Goal: Check status: Check status

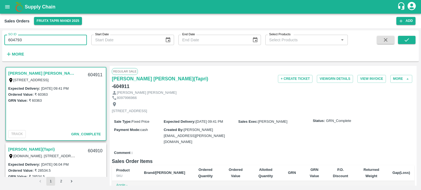
type input "604793"
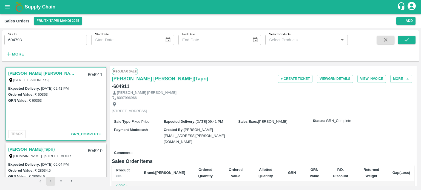
click at [415, 39] on div "SO ID 604793 SO ID Start Date Start Date End Date End Date Select Products Sele…" at bounding box center [210, 46] width 416 height 27
click at [415, 39] on button "submit" at bounding box center [407, 40] width 18 height 8
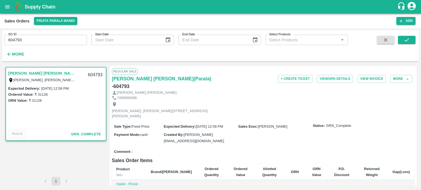
click at [56, 40] on input "604793" at bounding box center [45, 40] width 82 height 10
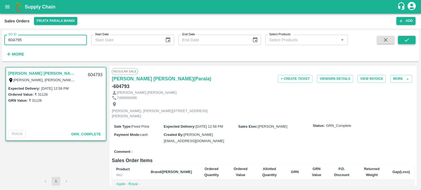
click at [409, 38] on icon "submit" at bounding box center [406, 40] width 6 height 6
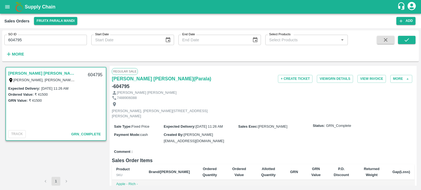
click at [30, 39] on input "604795" at bounding box center [45, 40] width 82 height 10
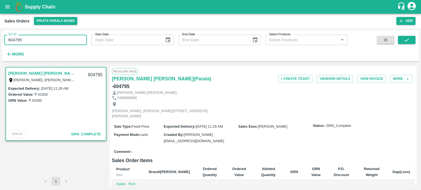
drag, startPoint x: 19, startPoint y: 38, endPoint x: 49, endPoint y: 39, distance: 30.1
click at [47, 41] on input "604795" at bounding box center [45, 40] width 82 height 10
click at [407, 39] on icon "submit" at bounding box center [406, 40] width 6 height 6
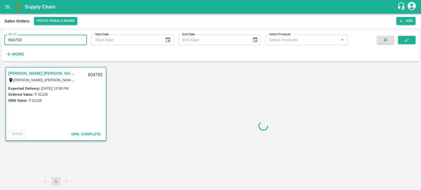
drag, startPoint x: 4, startPoint y: 44, endPoint x: 21, endPoint y: 39, distance: 17.9
click at [5, 39] on input "604793" at bounding box center [45, 40] width 82 height 10
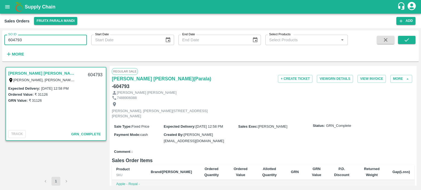
paste input "text"
click at [401, 39] on button "submit" at bounding box center [407, 40] width 18 height 8
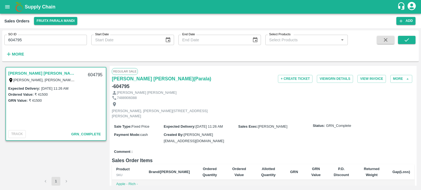
click at [61, 43] on input "604795" at bounding box center [45, 40] width 82 height 10
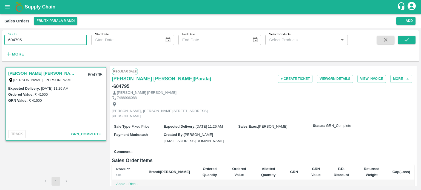
drag, startPoint x: 18, startPoint y: 40, endPoint x: 51, endPoint y: 42, distance: 32.9
click at [51, 42] on input "604795" at bounding box center [45, 40] width 82 height 10
click at [83, 39] on input "604769" at bounding box center [45, 40] width 82 height 10
click at [405, 39] on icon "submit" at bounding box center [406, 40] width 6 height 6
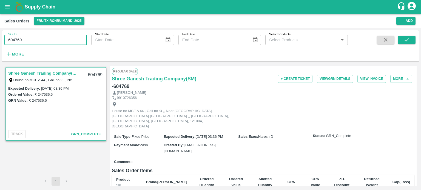
click at [27, 37] on input "604769" at bounding box center [45, 40] width 82 height 10
drag, startPoint x: 20, startPoint y: 38, endPoint x: 42, endPoint y: 39, distance: 22.0
click at [41, 40] on input "604769" at bounding box center [45, 40] width 82 height 10
drag, startPoint x: 48, startPoint y: 37, endPoint x: 8, endPoint y: 42, distance: 39.7
click at [8, 42] on input "604768" at bounding box center [45, 40] width 82 height 10
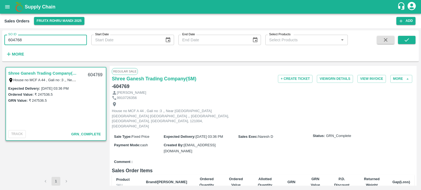
click at [51, 39] on input "604768" at bounding box center [45, 40] width 82 height 10
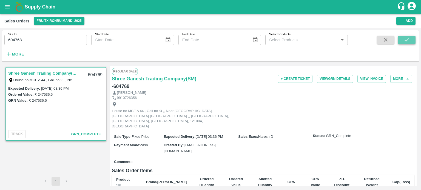
click at [403, 39] on button "submit" at bounding box center [407, 40] width 18 height 8
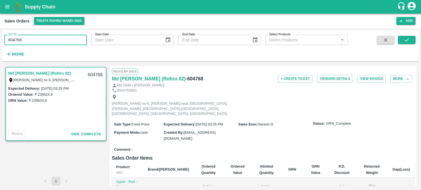
click at [47, 37] on input "604768" at bounding box center [45, 40] width 82 height 10
drag, startPoint x: 18, startPoint y: 39, endPoint x: 59, endPoint y: 39, distance: 41.1
click at [57, 41] on input "604768" at bounding box center [45, 40] width 82 height 10
click at [57, 37] on input "604796" at bounding box center [45, 40] width 82 height 10
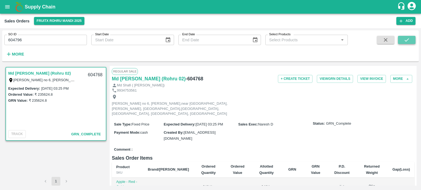
click at [410, 39] on button "submit" at bounding box center [407, 40] width 18 height 8
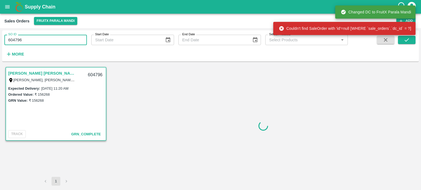
click at [26, 41] on input "604796" at bounding box center [45, 40] width 82 height 10
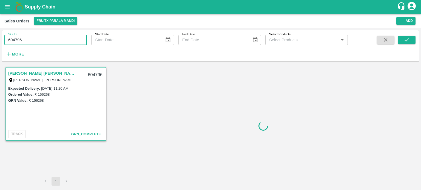
drag, startPoint x: 18, startPoint y: 39, endPoint x: 107, endPoint y: 40, distance: 89.5
click at [107, 40] on div "SO ID 604796 SO ID Start Date Start Date End Date End Date Select Products Sele…" at bounding box center [173, 44] width 347 height 28
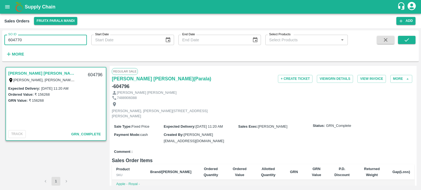
click at [42, 37] on input "604770" at bounding box center [45, 40] width 82 height 10
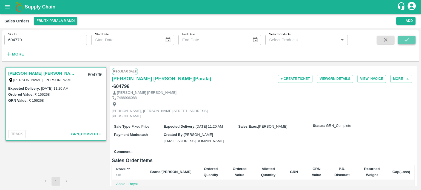
click at [406, 41] on icon "submit" at bounding box center [406, 39] width 4 height 3
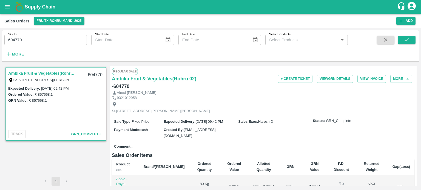
click at [38, 40] on input "604770" at bounding box center [45, 40] width 82 height 10
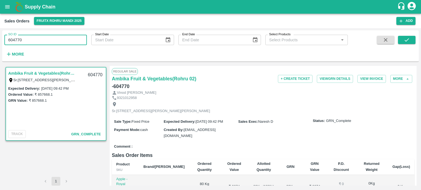
drag, startPoint x: 15, startPoint y: 38, endPoint x: 79, endPoint y: 45, distance: 64.5
click at [79, 45] on input "604770" at bounding box center [45, 40] width 82 height 10
click at [58, 36] on input "604833" at bounding box center [45, 40] width 82 height 10
click at [56, 38] on input "604833" at bounding box center [45, 40] width 82 height 10
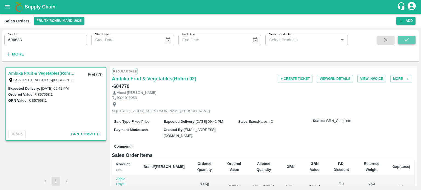
click at [402, 42] on button "submit" at bounding box center [407, 40] width 18 height 8
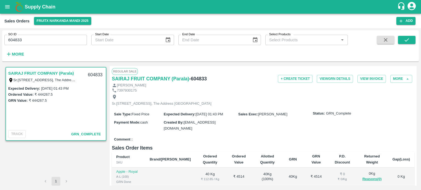
click at [53, 38] on input "604833" at bounding box center [45, 40] width 82 height 10
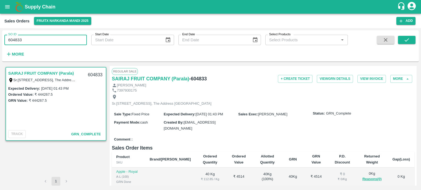
drag, startPoint x: 17, startPoint y: 38, endPoint x: 46, endPoint y: 38, distance: 29.0
click at [46, 38] on input "604833" at bounding box center [45, 40] width 82 height 10
click at [51, 39] on input "604828" at bounding box center [45, 40] width 82 height 10
click at [406, 43] on button "submit" at bounding box center [407, 40] width 18 height 8
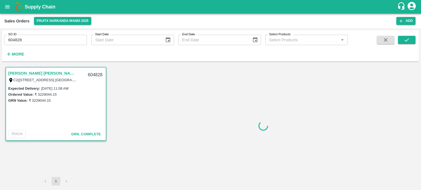
click at [55, 38] on input "604828" at bounding box center [45, 40] width 82 height 10
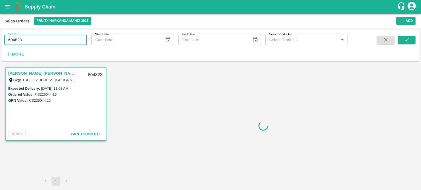
drag, startPoint x: 18, startPoint y: 36, endPoint x: 64, endPoint y: 38, distance: 46.6
click at [64, 38] on input "604828" at bounding box center [45, 40] width 82 height 10
click at [63, 37] on input "604830" at bounding box center [45, 40] width 82 height 10
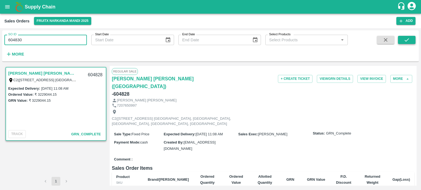
click at [401, 40] on button "submit" at bounding box center [407, 40] width 18 height 8
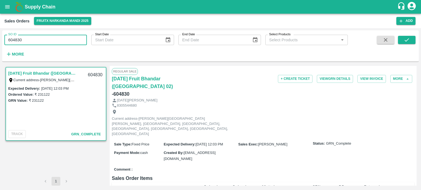
drag, startPoint x: 17, startPoint y: 38, endPoint x: 60, endPoint y: 33, distance: 43.0
click at [65, 38] on input "604830" at bounding box center [45, 40] width 82 height 10
click at [59, 34] on div "SO ID 6048309 SO ID" at bounding box center [43, 37] width 87 height 15
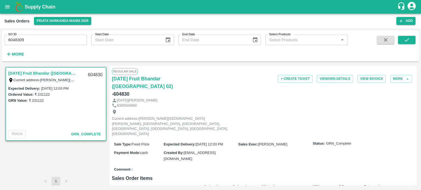
drag, startPoint x: 17, startPoint y: 39, endPoint x: 72, endPoint y: 38, distance: 54.8
click at [72, 38] on input "6048309" at bounding box center [45, 40] width 82 height 10
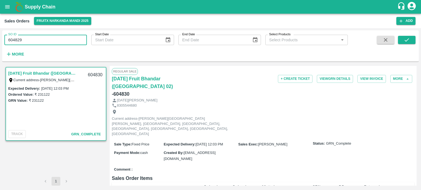
click at [73, 36] on input "604829" at bounding box center [45, 40] width 82 height 10
click at [411, 42] on button "submit" at bounding box center [407, 40] width 18 height 8
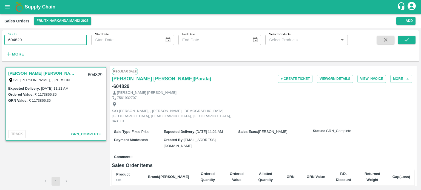
drag, startPoint x: 32, startPoint y: 41, endPoint x: 44, endPoint y: 41, distance: 11.2
click at [44, 41] on input "604829" at bounding box center [45, 40] width 82 height 10
click at [44, 41] on input "604831" at bounding box center [45, 40] width 82 height 10
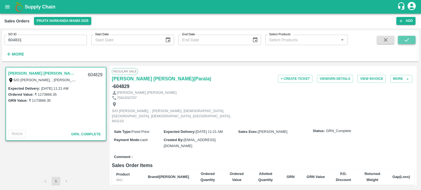
click at [405, 42] on icon "submit" at bounding box center [406, 40] width 6 height 6
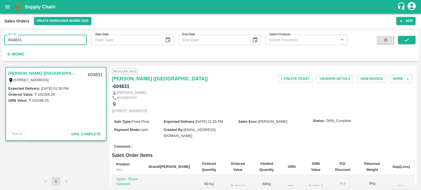
click at [53, 37] on input "604831" at bounding box center [45, 40] width 82 height 10
drag, startPoint x: 15, startPoint y: 38, endPoint x: 64, endPoint y: 43, distance: 49.3
click at [63, 44] on input "604831" at bounding box center [45, 40] width 82 height 10
click at [59, 39] on input "604798" at bounding box center [45, 40] width 82 height 10
click at [408, 41] on icon "submit" at bounding box center [406, 40] width 6 height 6
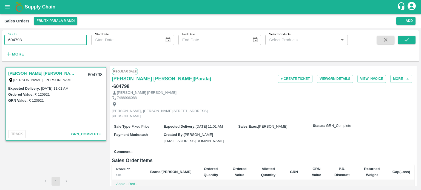
drag, startPoint x: 18, startPoint y: 38, endPoint x: 67, endPoint y: 40, distance: 49.3
click at [67, 40] on input "604798" at bounding box center [45, 40] width 82 height 10
click at [68, 37] on input "604772" at bounding box center [45, 40] width 82 height 10
click at [405, 40] on icon "submit" at bounding box center [406, 40] width 6 height 6
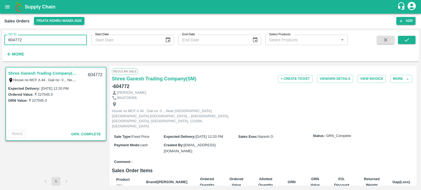
drag, startPoint x: 19, startPoint y: 41, endPoint x: 48, endPoint y: 38, distance: 29.1
click at [47, 38] on input "604772" at bounding box center [45, 40] width 82 height 10
click at [47, 36] on input "604774" at bounding box center [45, 40] width 82 height 10
click at [412, 40] on button "submit" at bounding box center [407, 40] width 18 height 8
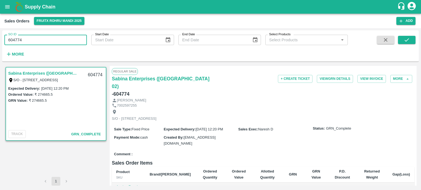
drag, startPoint x: 19, startPoint y: 38, endPoint x: 43, endPoint y: 41, distance: 24.8
click at [43, 41] on input "604774" at bounding box center [45, 40] width 82 height 10
drag, startPoint x: 17, startPoint y: 39, endPoint x: 63, endPoint y: 39, distance: 45.5
click at [62, 41] on input "604774" at bounding box center [45, 40] width 82 height 10
click at [68, 40] on input "604792" at bounding box center [45, 40] width 82 height 10
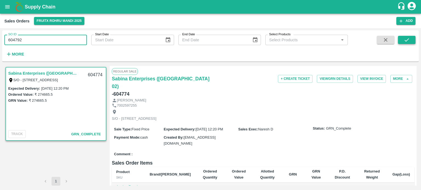
click at [400, 40] on button "submit" at bounding box center [407, 40] width 18 height 8
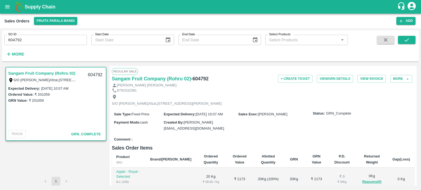
drag, startPoint x: 17, startPoint y: 39, endPoint x: 54, endPoint y: 38, distance: 37.0
click at [54, 38] on input "604792" at bounding box center [45, 40] width 82 height 10
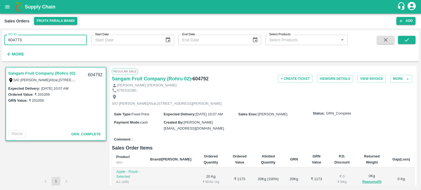
click at [51, 37] on input "604773" at bounding box center [45, 40] width 82 height 10
click at [403, 40] on button "submit" at bounding box center [407, 40] width 18 height 8
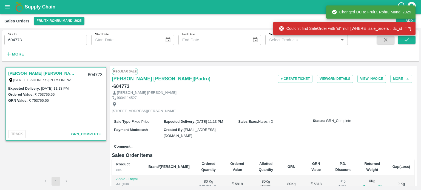
drag, startPoint x: 41, startPoint y: 35, endPoint x: 32, endPoint y: 39, distance: 9.7
click at [41, 35] on input "604773" at bounding box center [45, 40] width 82 height 10
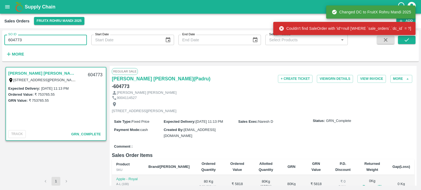
drag, startPoint x: 16, startPoint y: 38, endPoint x: 109, endPoint y: 34, distance: 93.2
click at [109, 34] on div "SO ID 604773 SO ID Start Date Start Date End Date End Date Select Products Sele…" at bounding box center [173, 44] width 347 height 28
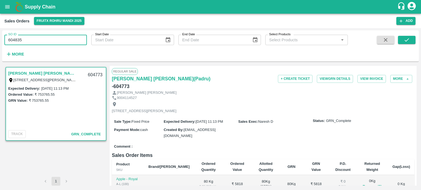
click at [78, 39] on input "604835" at bounding box center [45, 40] width 82 height 10
click at [413, 39] on button "submit" at bounding box center [407, 40] width 18 height 8
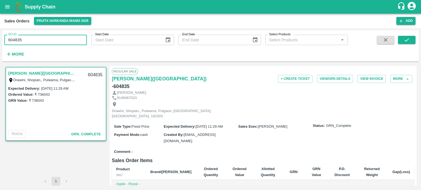
drag, startPoint x: 21, startPoint y: 38, endPoint x: 47, endPoint y: 36, distance: 26.3
click at [47, 36] on input "604835" at bounding box center [45, 40] width 82 height 10
click at [46, 38] on input "604832" at bounding box center [45, 40] width 82 height 10
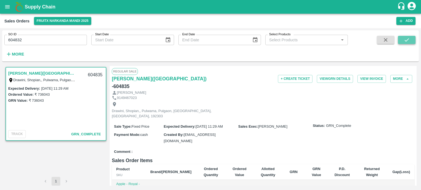
click at [401, 42] on button "submit" at bounding box center [407, 40] width 18 height 8
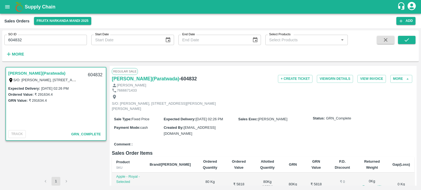
click at [28, 43] on input "604832" at bounding box center [45, 40] width 82 height 10
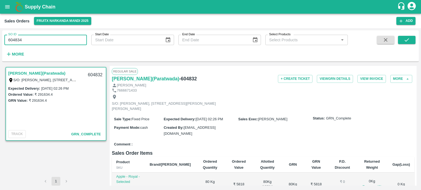
click at [71, 38] on input "604834" at bounding box center [45, 40] width 82 height 10
click at [406, 45] on span at bounding box center [407, 47] width 18 height 22
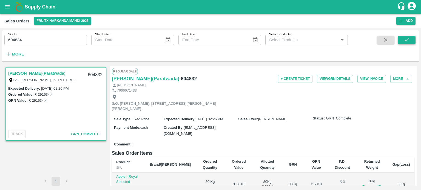
click at [406, 42] on icon "submit" at bounding box center [406, 40] width 6 height 6
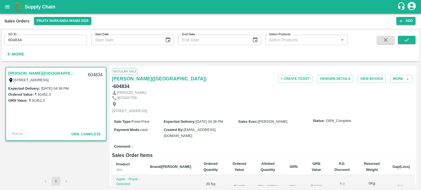
drag, startPoint x: 34, startPoint y: 41, endPoint x: 27, endPoint y: 41, distance: 6.9
click at [34, 41] on input "604834" at bounding box center [45, 40] width 82 height 10
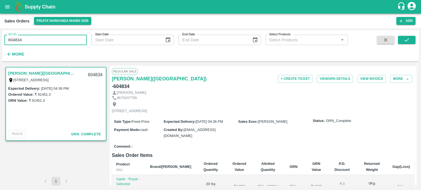
drag, startPoint x: 15, startPoint y: 37, endPoint x: 57, endPoint y: 38, distance: 42.4
click at [57, 38] on input "604834" at bounding box center [45, 40] width 82 height 10
click at [56, 36] on input "604775" at bounding box center [45, 40] width 82 height 10
click at [403, 39] on button "submit" at bounding box center [407, 40] width 18 height 8
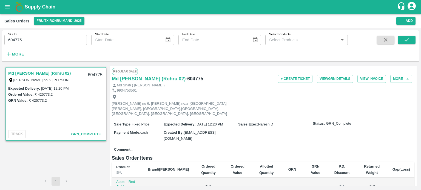
click at [44, 46] on div "SO ID 604775 SO ID Start Date Start Date End Date End Date Select Products Sele…" at bounding box center [173, 44] width 347 height 28
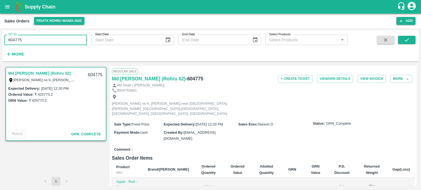
drag, startPoint x: 18, startPoint y: 38, endPoint x: 58, endPoint y: 36, distance: 40.0
click at [57, 36] on input "604775" at bounding box center [45, 40] width 82 height 10
click at [71, 39] on input "604797" at bounding box center [45, 40] width 82 height 10
click at [401, 38] on button "submit" at bounding box center [407, 40] width 18 height 8
drag, startPoint x: 20, startPoint y: 38, endPoint x: 53, endPoint y: 39, distance: 33.4
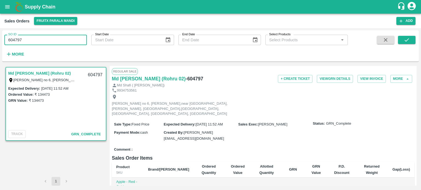
click at [53, 39] on input "604797" at bounding box center [45, 40] width 82 height 10
click at [53, 38] on input "604794" at bounding box center [45, 40] width 82 height 10
click at [405, 44] on button "submit" at bounding box center [407, 40] width 18 height 8
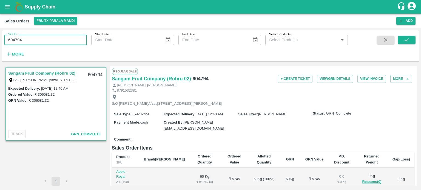
click at [37, 42] on input "604794" at bounding box center [45, 40] width 82 height 10
drag, startPoint x: 15, startPoint y: 38, endPoint x: 57, endPoint y: 35, distance: 41.8
click at [57, 35] on input "604794" at bounding box center [45, 40] width 82 height 10
click at [49, 39] on input "604843" at bounding box center [45, 40] width 82 height 10
click at [406, 41] on icon "submit" at bounding box center [406, 40] width 6 height 6
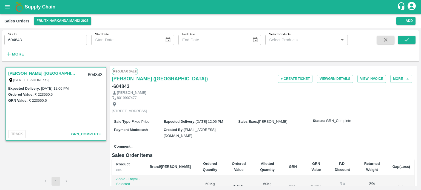
drag, startPoint x: 21, startPoint y: 39, endPoint x: 44, endPoint y: 36, distance: 23.5
click at [44, 36] on input "604843" at bounding box center [45, 40] width 82 height 10
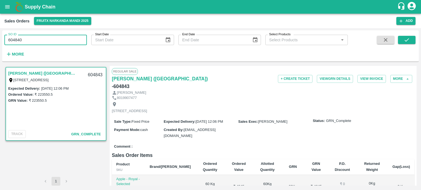
click at [44, 36] on input "604840" at bounding box center [45, 40] width 82 height 10
click at [403, 38] on button "submit" at bounding box center [407, 40] width 18 height 8
drag, startPoint x: 18, startPoint y: 38, endPoint x: 76, endPoint y: 31, distance: 57.9
click at [76, 31] on div "SO ID 604840 SO ID" at bounding box center [43, 37] width 87 height 15
drag, startPoint x: 16, startPoint y: 37, endPoint x: 66, endPoint y: 35, distance: 49.6
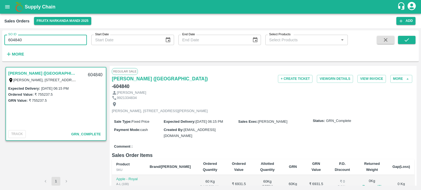
click at [66, 35] on input "604840" at bounding box center [45, 40] width 82 height 10
click at [62, 36] on input "604802" at bounding box center [45, 40] width 82 height 10
click at [407, 46] on span at bounding box center [407, 47] width 18 height 22
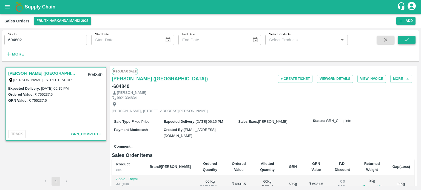
click at [407, 41] on icon "submit" at bounding box center [406, 40] width 6 height 6
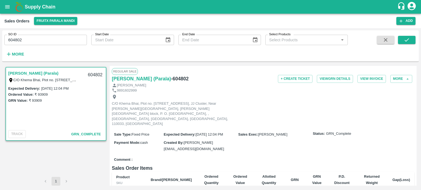
click at [39, 41] on input "604802" at bounding box center [45, 40] width 82 height 10
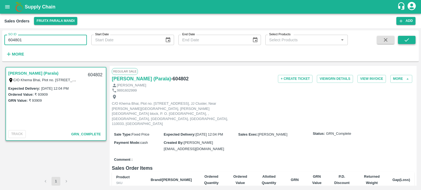
click at [403, 43] on button "submit" at bounding box center [407, 40] width 18 height 8
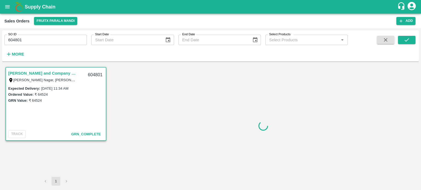
click at [78, 39] on input "604801" at bounding box center [45, 40] width 82 height 10
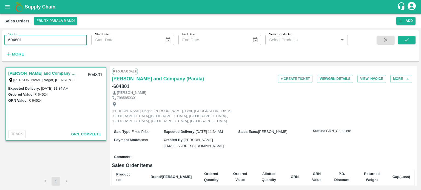
drag, startPoint x: 18, startPoint y: 40, endPoint x: 68, endPoint y: 47, distance: 50.3
click at [69, 48] on div "SO ID 604801 SO ID Start Date Start Date End Date End Date Select Products Sele…" at bounding box center [173, 44] width 347 height 28
click at [68, 42] on input "604836" at bounding box center [45, 40] width 82 height 10
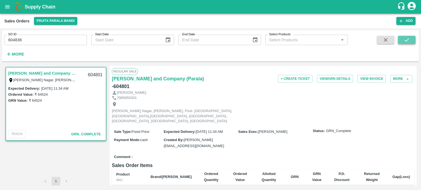
click at [401, 40] on button "submit" at bounding box center [407, 40] width 18 height 8
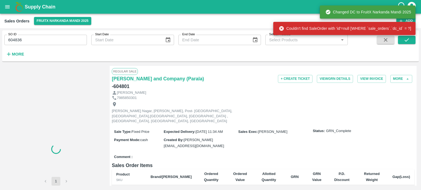
drag, startPoint x: 17, startPoint y: 39, endPoint x: 47, endPoint y: 38, distance: 29.6
click at [47, 38] on input "604836" at bounding box center [45, 40] width 82 height 10
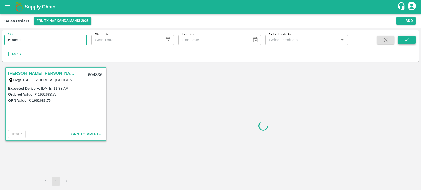
click at [411, 41] on button "submit" at bounding box center [407, 40] width 18 height 8
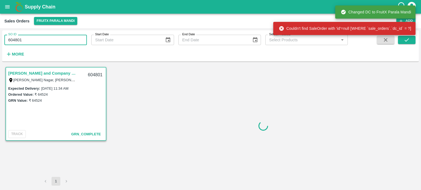
drag, startPoint x: 26, startPoint y: 41, endPoint x: 5, endPoint y: 41, distance: 20.8
click at [5, 41] on input "604801" at bounding box center [45, 40] width 82 height 10
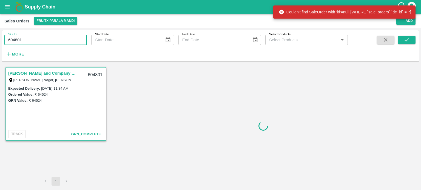
paste input "text"
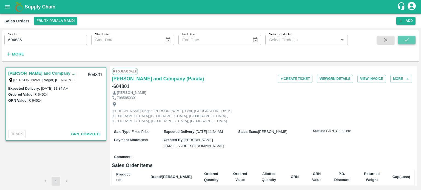
click at [405, 38] on icon "submit" at bounding box center [406, 40] width 6 height 6
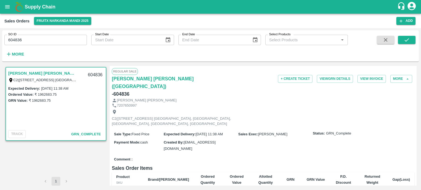
click at [49, 41] on input "604836" at bounding box center [45, 40] width 82 height 10
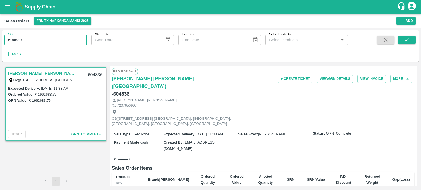
click at [77, 39] on input "604839" at bounding box center [45, 40] width 82 height 10
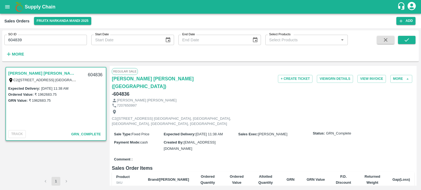
click at [406, 34] on div "SO ID 604839 SO ID Start Date Start Date End Date End Date Select Products Sele…" at bounding box center [210, 46] width 416 height 27
click at [406, 38] on icon "submit" at bounding box center [406, 40] width 6 height 6
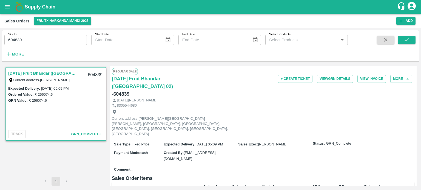
click at [39, 35] on input "604839" at bounding box center [45, 40] width 82 height 10
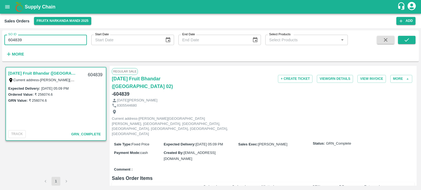
drag, startPoint x: 18, startPoint y: 38, endPoint x: 61, endPoint y: 29, distance: 44.1
click at [59, 31] on div "SO ID 604839 SO ID" at bounding box center [43, 37] width 87 height 15
click at [73, 42] on input "604841" at bounding box center [45, 40] width 82 height 10
type input "604841"
click at [403, 40] on icon "submit" at bounding box center [406, 40] width 6 height 6
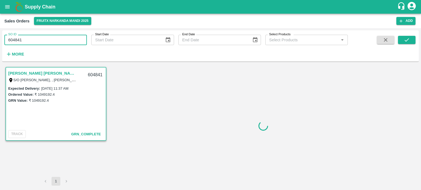
drag, startPoint x: 20, startPoint y: 41, endPoint x: 63, endPoint y: 38, distance: 43.6
click at [63, 38] on input "604841" at bounding box center [45, 40] width 82 height 10
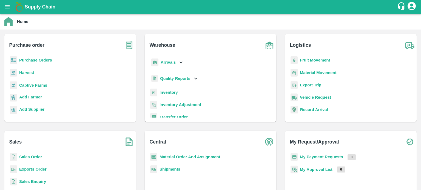
drag, startPoint x: 41, startPoint y: 155, endPoint x: 45, endPoint y: 141, distance: 14.9
click at [41, 155] on b "Sales Order" at bounding box center [30, 157] width 23 height 4
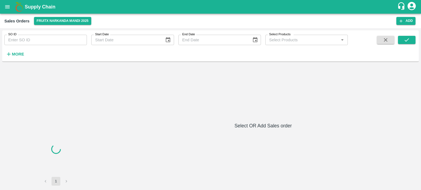
click at [74, 44] on input "SO ID" at bounding box center [45, 40] width 82 height 10
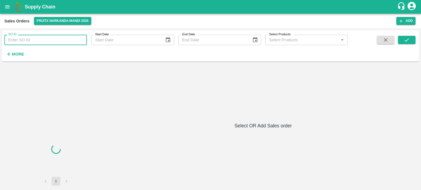
paste input "604841"
type input "604841"
click at [405, 42] on icon "submit" at bounding box center [406, 40] width 6 height 6
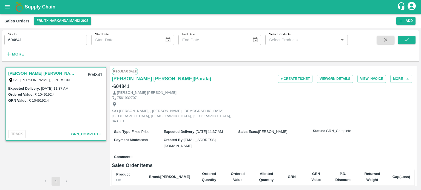
click at [63, 37] on input "604841" at bounding box center [45, 40] width 82 height 10
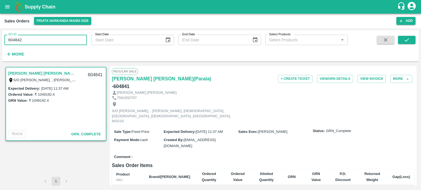
click at [84, 43] on input "604842" at bounding box center [45, 40] width 82 height 10
click at [407, 40] on icon "submit" at bounding box center [406, 40] width 6 height 6
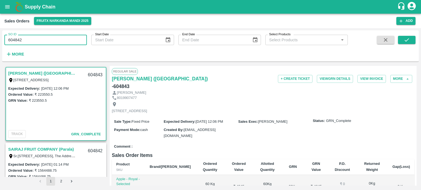
click at [19, 41] on input "604842" at bounding box center [45, 40] width 82 height 10
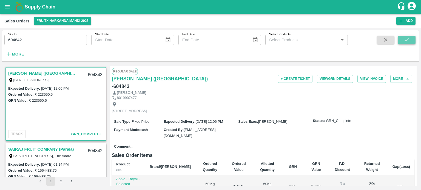
click at [410, 41] on button "submit" at bounding box center [407, 40] width 18 height 8
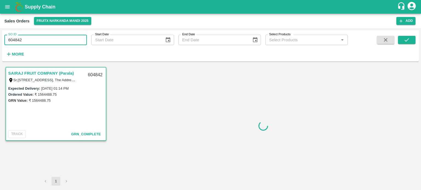
drag, startPoint x: 15, startPoint y: 40, endPoint x: 75, endPoint y: 41, distance: 59.4
click at [75, 41] on input "604842" at bounding box center [45, 40] width 82 height 10
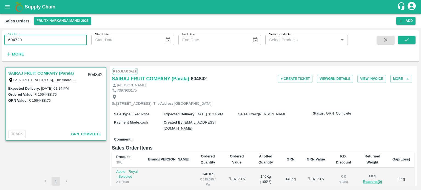
click at [73, 39] on input "604729" at bounding box center [45, 40] width 82 height 10
click at [406, 45] on span at bounding box center [407, 47] width 18 height 22
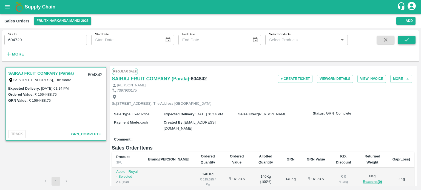
click at [407, 42] on icon "submit" at bounding box center [406, 40] width 6 height 6
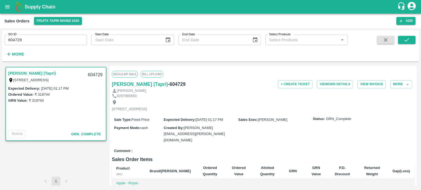
click at [51, 45] on div "SO ID 604729 SO ID Start Date Start Date End Date End Date Select Products Sele…" at bounding box center [173, 44] width 347 height 28
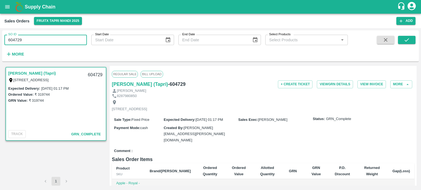
drag, startPoint x: 15, startPoint y: 38, endPoint x: 73, endPoint y: 35, distance: 59.0
click at [73, 35] on input "604729" at bounding box center [45, 40] width 82 height 10
click at [64, 43] on input "604901" at bounding box center [45, 40] width 82 height 10
drag, startPoint x: 15, startPoint y: 38, endPoint x: 103, endPoint y: 41, distance: 88.2
click at [105, 43] on div "SO ID 604901 SO ID Start Date Start Date End Date End Date Select Products Sele…" at bounding box center [173, 44] width 347 height 28
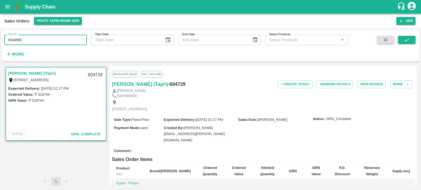
click at [75, 40] on input "604896" at bounding box center [45, 40] width 82 height 10
drag, startPoint x: 15, startPoint y: 37, endPoint x: 63, endPoint y: 39, distance: 47.4
click at [63, 39] on input "604896" at bounding box center [45, 40] width 82 height 10
click at [410, 39] on button "submit" at bounding box center [407, 40] width 18 height 8
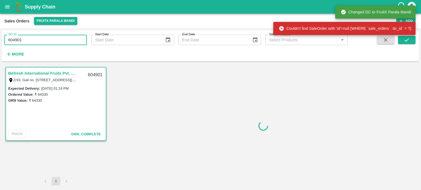
drag, startPoint x: 42, startPoint y: 39, endPoint x: 3, endPoint y: 38, distance: 39.2
click at [3, 38] on div "SO ID 604901 SO ID" at bounding box center [43, 37] width 87 height 15
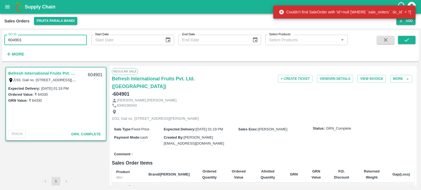
paste input "text"
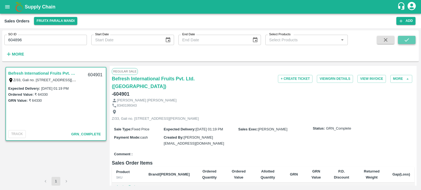
click at [405, 39] on icon "submit" at bounding box center [406, 40] width 6 height 6
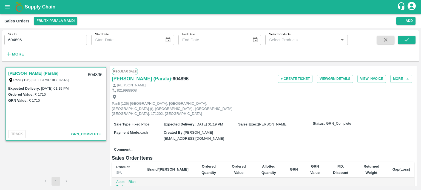
click at [55, 40] on input "604896" at bounding box center [45, 40] width 82 height 10
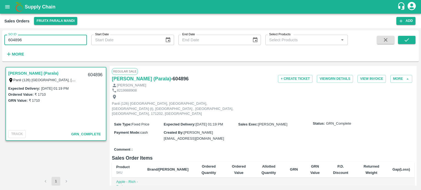
drag, startPoint x: 18, startPoint y: 39, endPoint x: 45, endPoint y: 35, distance: 27.9
click at [47, 37] on input "604896" at bounding box center [45, 40] width 82 height 10
click at [45, 35] on input "604848" at bounding box center [45, 40] width 82 height 10
click at [406, 38] on icon "submit" at bounding box center [406, 40] width 6 height 6
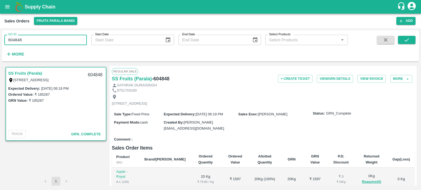
drag, startPoint x: 15, startPoint y: 40, endPoint x: 57, endPoint y: 41, distance: 42.7
click at [57, 41] on input "604848" at bounding box center [45, 40] width 82 height 10
click at [56, 38] on input "604799" at bounding box center [45, 40] width 82 height 10
click at [403, 40] on icon "submit" at bounding box center [406, 40] width 6 height 6
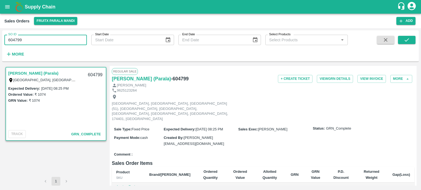
drag, startPoint x: 15, startPoint y: 40, endPoint x: 54, endPoint y: 40, distance: 38.6
click at [54, 40] on input "604799" at bounding box center [45, 40] width 82 height 10
click at [54, 38] on input "604837" at bounding box center [45, 40] width 82 height 10
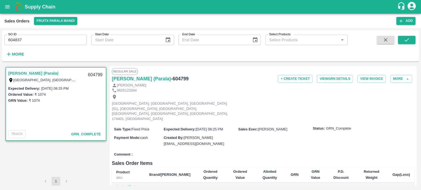
click at [418, 38] on div "SO ID 604837 SO ID Start Date Start Date End Date End Date Select Products Sele…" at bounding box center [210, 46] width 416 height 27
click at [412, 42] on button "submit" at bounding box center [407, 40] width 18 height 8
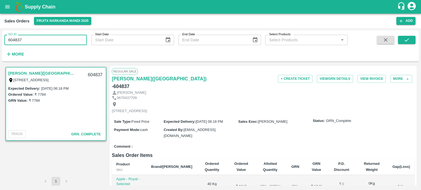
drag, startPoint x: 17, startPoint y: 39, endPoint x: 80, endPoint y: 29, distance: 64.3
click at [80, 30] on div "SO ID 604837 SO ID Start Date Start Date End Date End Date Select Products Sele…" at bounding box center [210, 109] width 421 height 162
click at [56, 37] on input "604800" at bounding box center [45, 40] width 82 height 10
click at [402, 42] on button "submit" at bounding box center [407, 40] width 18 height 8
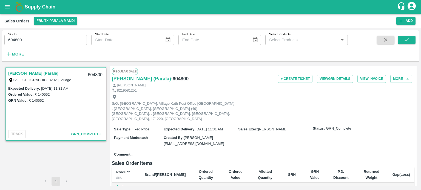
drag, startPoint x: 17, startPoint y: 39, endPoint x: 76, endPoint y: 40, distance: 59.4
click at [76, 40] on input "604800" at bounding box center [45, 40] width 82 height 10
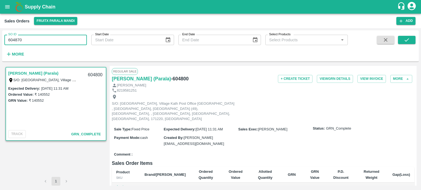
click at [63, 40] on input "604870" at bounding box center [45, 40] width 82 height 10
click at [404, 38] on icon "submit" at bounding box center [406, 40] width 6 height 6
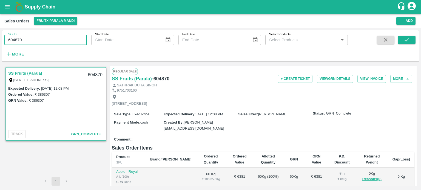
click at [38, 37] on input "604870" at bounding box center [45, 40] width 82 height 10
drag, startPoint x: 15, startPoint y: 39, endPoint x: 60, endPoint y: 44, distance: 45.4
click at [60, 44] on input "604870" at bounding box center [45, 40] width 82 height 10
click at [67, 39] on input "604790" at bounding box center [45, 40] width 82 height 10
click at [410, 41] on button "submit" at bounding box center [407, 40] width 18 height 8
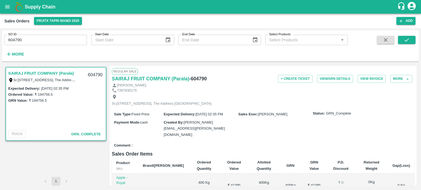
drag, startPoint x: 36, startPoint y: 32, endPoint x: 30, endPoint y: 40, distance: 9.7
click at [36, 32] on div "SO ID 604790 SO ID" at bounding box center [43, 37] width 87 height 15
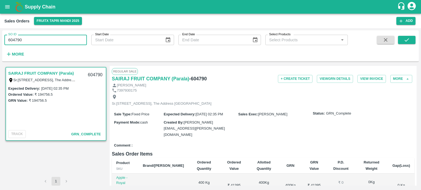
drag, startPoint x: 15, startPoint y: 38, endPoint x: 55, endPoint y: 40, distance: 39.4
click at [55, 40] on input "604790" at bounding box center [45, 40] width 82 height 10
click at [55, 40] on input "604897" at bounding box center [45, 40] width 82 height 10
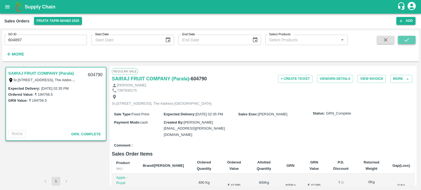
click at [402, 40] on button "submit" at bounding box center [407, 40] width 18 height 8
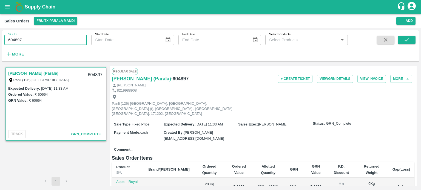
drag, startPoint x: 16, startPoint y: 39, endPoint x: 57, endPoint y: 40, distance: 41.1
click at [57, 40] on input "604897" at bounding box center [45, 40] width 82 height 10
click at [57, 39] on input "604791" at bounding box center [45, 40] width 82 height 10
drag, startPoint x: 412, startPoint y: 42, endPoint x: 352, endPoint y: 39, distance: 60.1
click at [412, 42] on button "submit" at bounding box center [407, 40] width 18 height 8
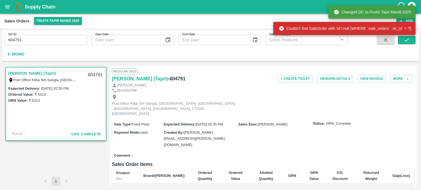
drag, startPoint x: 16, startPoint y: 39, endPoint x: 51, endPoint y: 38, distance: 35.6
click at [51, 38] on input "604791" at bounding box center [45, 40] width 82 height 10
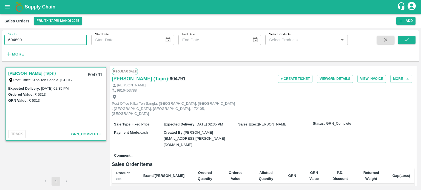
click at [49, 36] on input "604899" at bounding box center [45, 40] width 82 height 10
click at [404, 40] on icon "submit" at bounding box center [406, 40] width 6 height 6
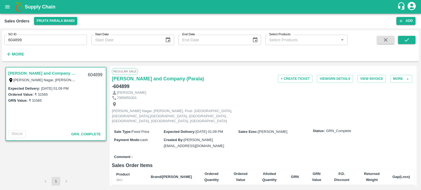
click at [48, 42] on input "604899" at bounding box center [45, 40] width 82 height 10
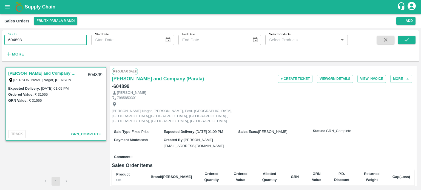
click at [48, 42] on input "604898" at bounding box center [45, 40] width 82 height 10
click at [411, 41] on button "submit" at bounding box center [407, 40] width 18 height 8
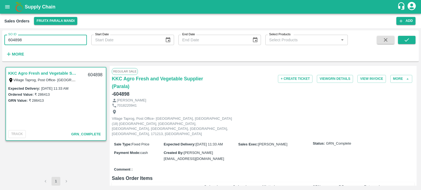
drag, startPoint x: 15, startPoint y: 39, endPoint x: 40, endPoint y: 42, distance: 25.6
click at [39, 42] on input "604898" at bounding box center [45, 40] width 82 height 10
click at [41, 42] on input "604789" at bounding box center [45, 40] width 82 height 10
click at [406, 44] on button "submit" at bounding box center [407, 40] width 18 height 8
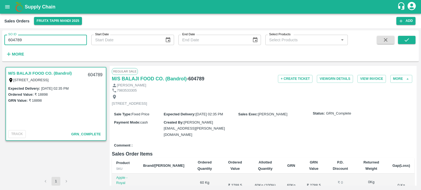
drag, startPoint x: 16, startPoint y: 38, endPoint x: 81, endPoint y: 31, distance: 65.9
click at [81, 31] on div "SO ID 604789 SO ID" at bounding box center [43, 37] width 87 height 15
click at [59, 42] on input "604900" at bounding box center [45, 40] width 82 height 10
click at [401, 43] on button "submit" at bounding box center [407, 40] width 18 height 8
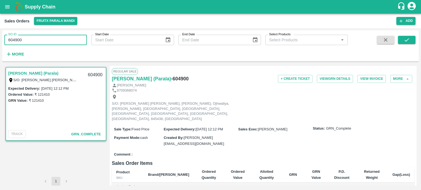
click at [53, 39] on input "604900" at bounding box center [45, 40] width 82 height 10
drag, startPoint x: 20, startPoint y: 39, endPoint x: 70, endPoint y: 38, distance: 49.8
click at [70, 38] on input "604900" at bounding box center [45, 40] width 82 height 10
click at [65, 42] on input "604906" at bounding box center [45, 40] width 82 height 10
click at [414, 41] on button "submit" at bounding box center [407, 40] width 18 height 8
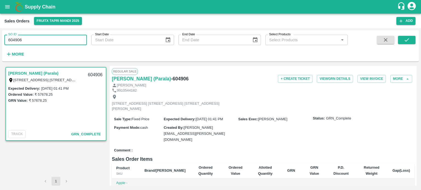
click at [47, 40] on input "604906" at bounding box center [45, 40] width 82 height 10
click at [47, 40] on input "604905" at bounding box center [45, 40] width 82 height 10
click at [405, 39] on icon "submit" at bounding box center [406, 40] width 6 height 6
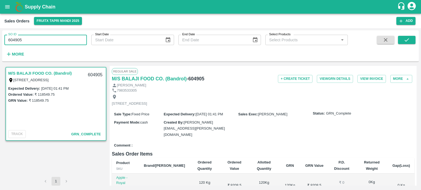
drag, startPoint x: 18, startPoint y: 39, endPoint x: 68, endPoint y: 37, distance: 50.7
click at [68, 37] on input "604905" at bounding box center [45, 40] width 82 height 10
click at [61, 39] on input "604911" at bounding box center [45, 40] width 82 height 10
click at [403, 40] on icon "submit" at bounding box center [406, 40] width 6 height 6
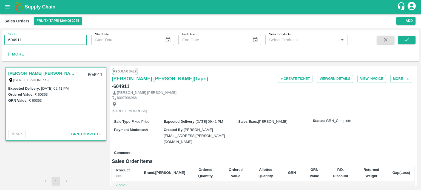
drag, startPoint x: 17, startPoint y: 39, endPoint x: 66, endPoint y: 35, distance: 49.2
click at [65, 35] on input "604911" at bounding box center [45, 40] width 82 height 10
click at [58, 36] on input "604908" at bounding box center [45, 40] width 82 height 10
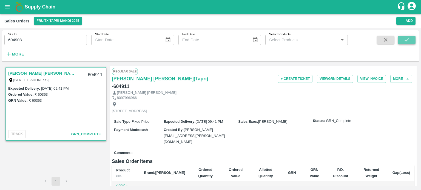
click at [404, 40] on icon "submit" at bounding box center [406, 40] width 6 height 6
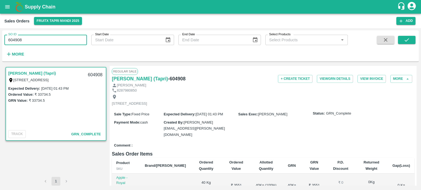
click at [58, 39] on input "604908" at bounding box center [45, 40] width 82 height 10
click at [58, 39] on input "604907" at bounding box center [45, 40] width 82 height 10
click at [405, 43] on button "submit" at bounding box center [407, 40] width 18 height 8
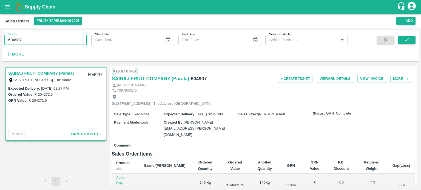
click at [58, 39] on input "604907" at bounding box center [45, 40] width 82 height 10
click at [59, 39] on input "604909" at bounding box center [45, 40] width 82 height 10
click at [403, 36] on button "submit" at bounding box center [407, 40] width 18 height 8
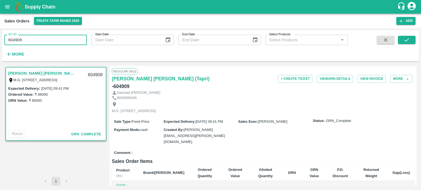
click at [34, 35] on input "604909" at bounding box center [45, 40] width 82 height 10
drag, startPoint x: 17, startPoint y: 39, endPoint x: 67, endPoint y: 34, distance: 50.6
click at [67, 34] on div "SO ID 604909 SO ID" at bounding box center [43, 37] width 87 height 15
click at [58, 39] on input "604910" at bounding box center [45, 40] width 82 height 10
click at [403, 38] on button "submit" at bounding box center [407, 40] width 18 height 8
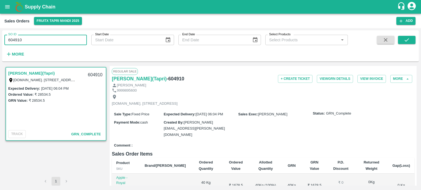
drag, startPoint x: 15, startPoint y: 38, endPoint x: 66, endPoint y: 43, distance: 50.9
click at [66, 43] on input "604910" at bounding box center [45, 40] width 82 height 10
type input "604768"
click at [402, 42] on button "submit" at bounding box center [407, 40] width 18 height 8
